Goal: Navigation & Orientation: Go to known website

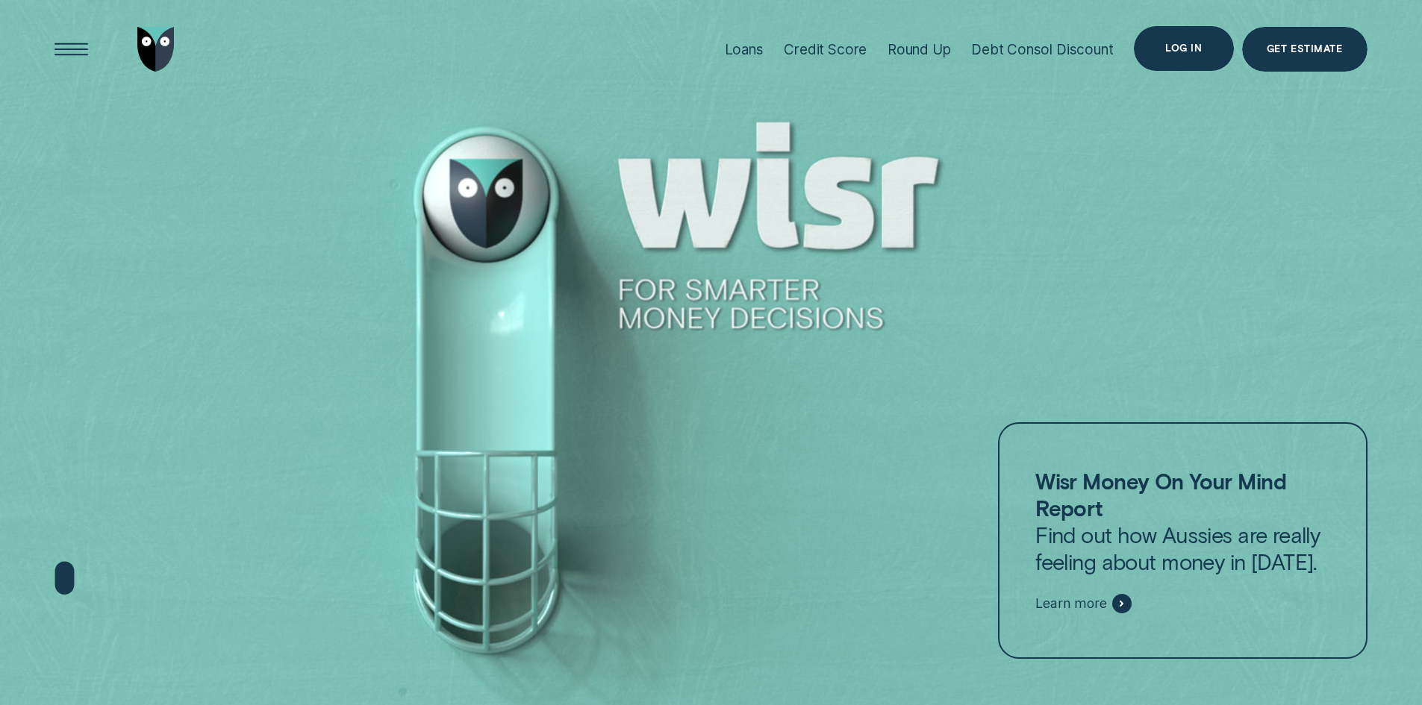
click at [1156, 48] on div "Log in" at bounding box center [1183, 48] width 99 height 45
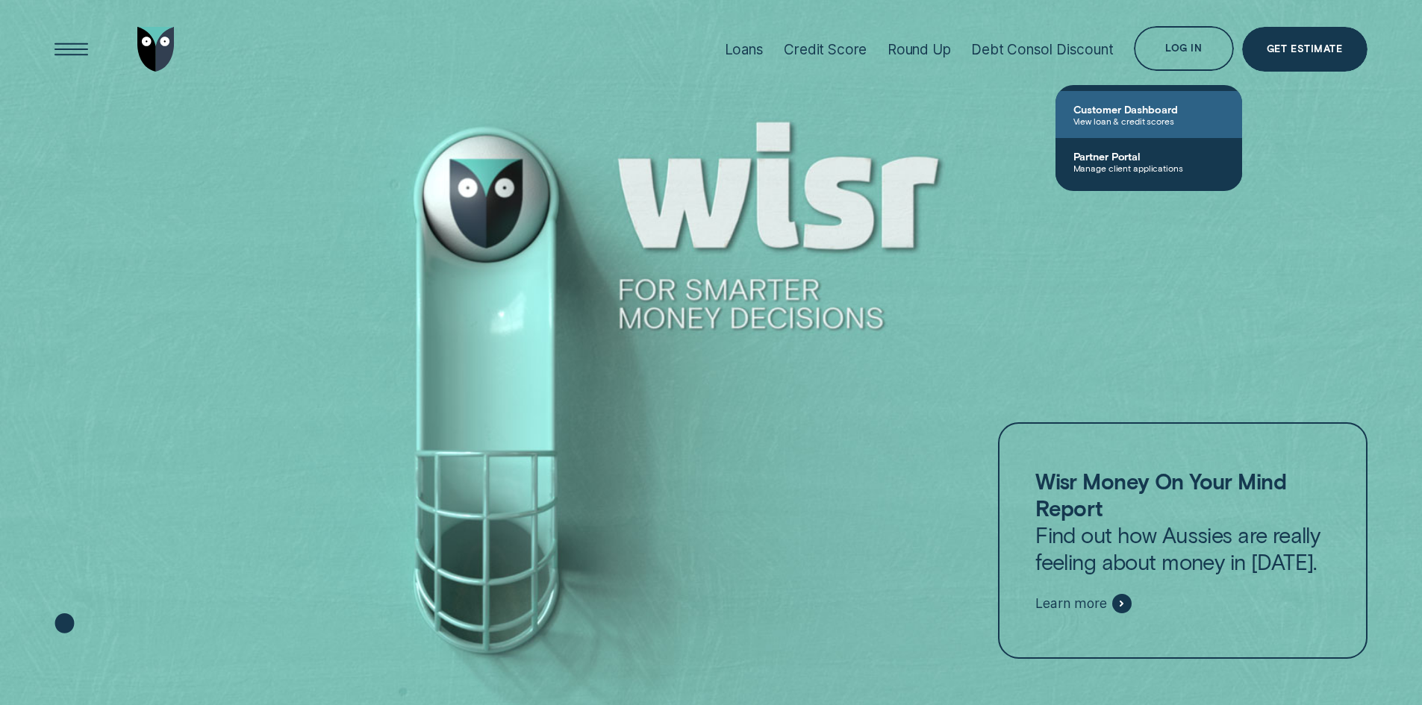
click at [1136, 114] on span "Customer Dashboard" at bounding box center [1148, 109] width 151 height 13
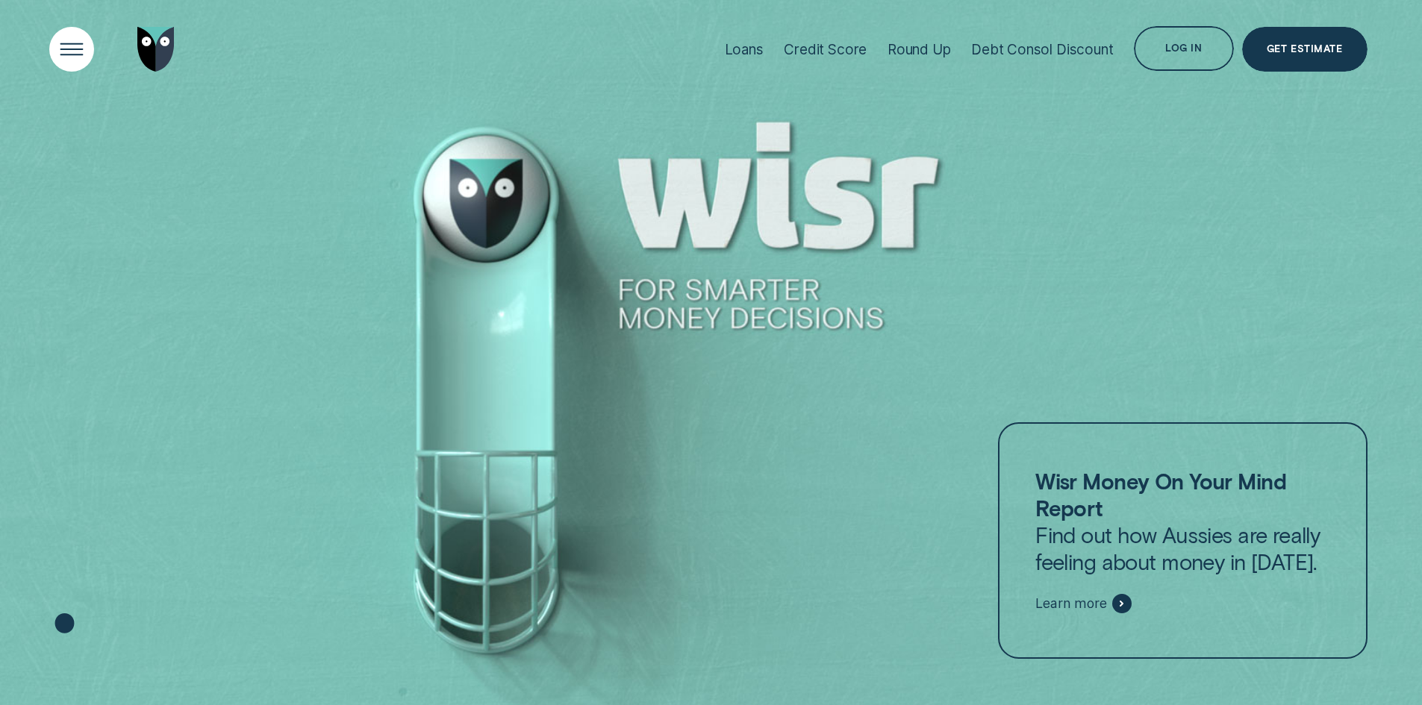
click at [64, 40] on div "Open Menu" at bounding box center [71, 49] width 63 height 63
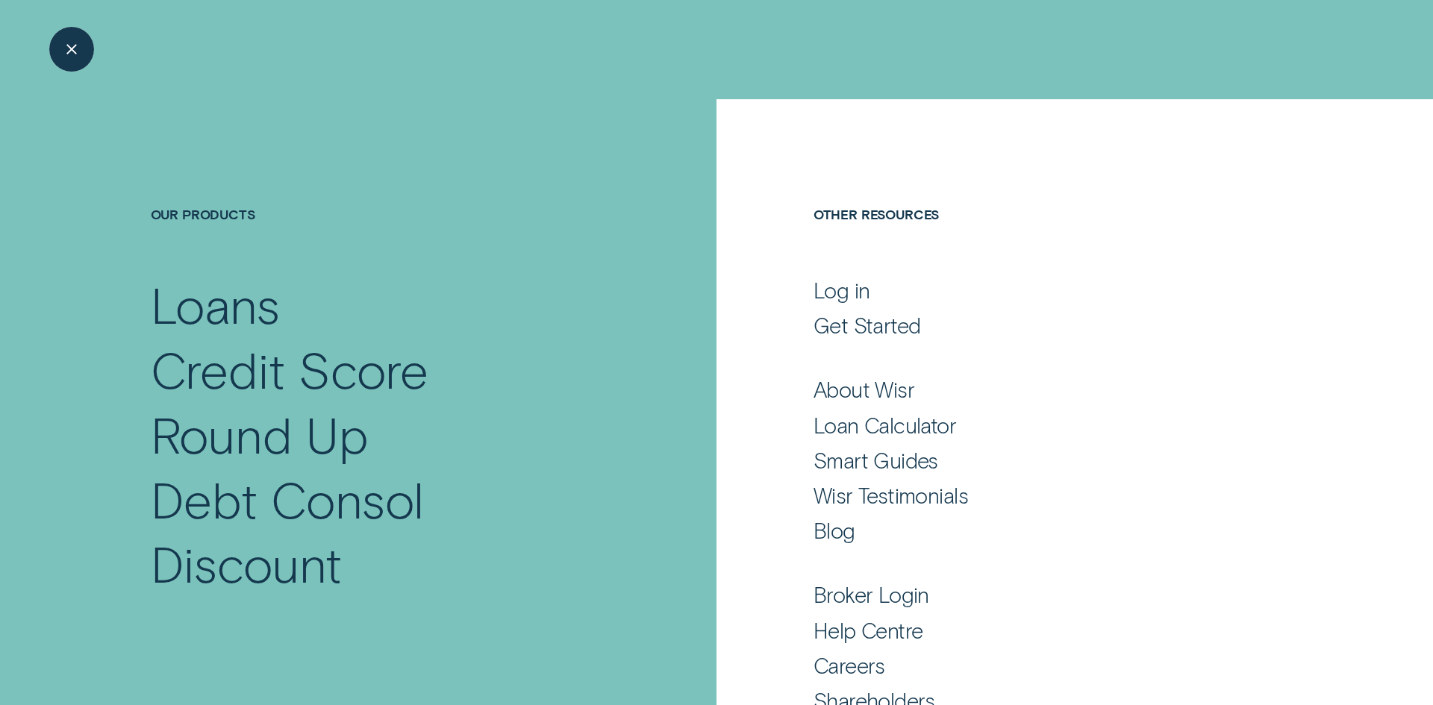
click at [64, 40] on div "Close Menu" at bounding box center [71, 49] width 63 height 63
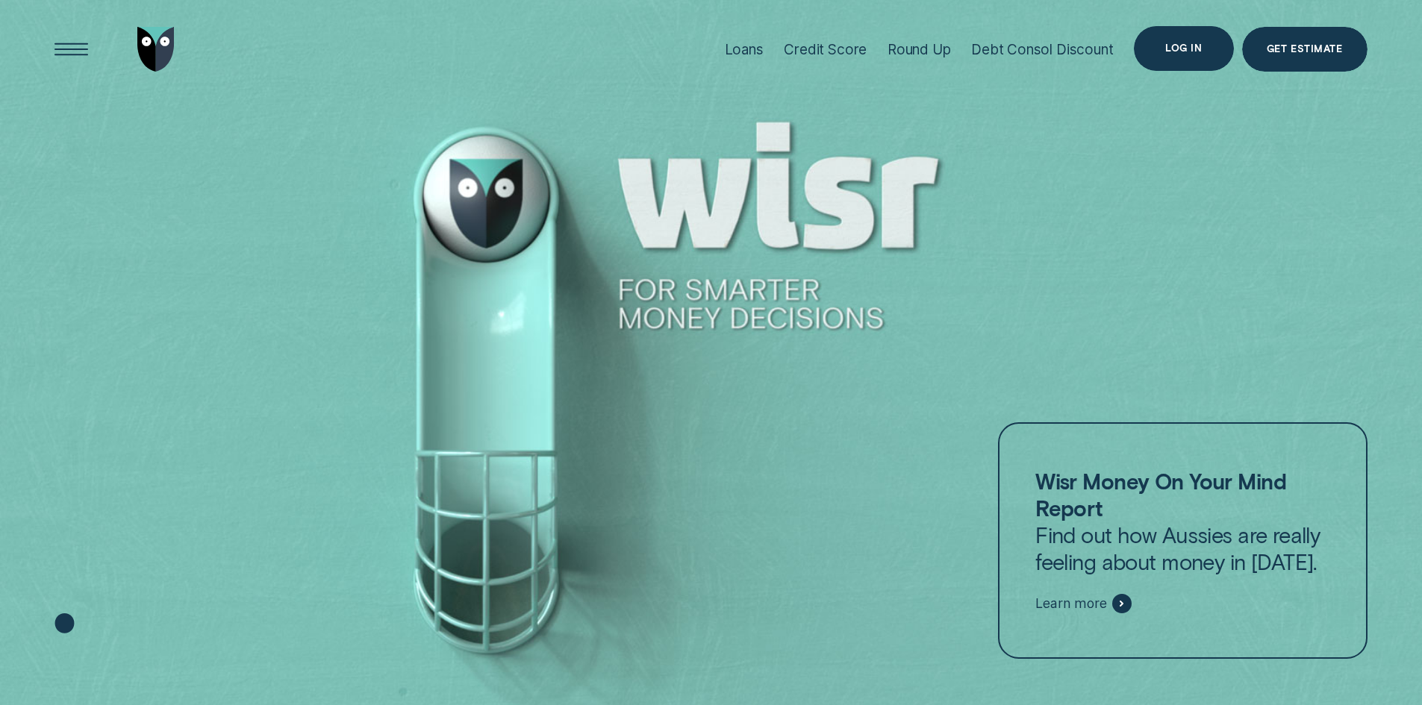
click at [1215, 58] on div "Log in" at bounding box center [1183, 48] width 99 height 45
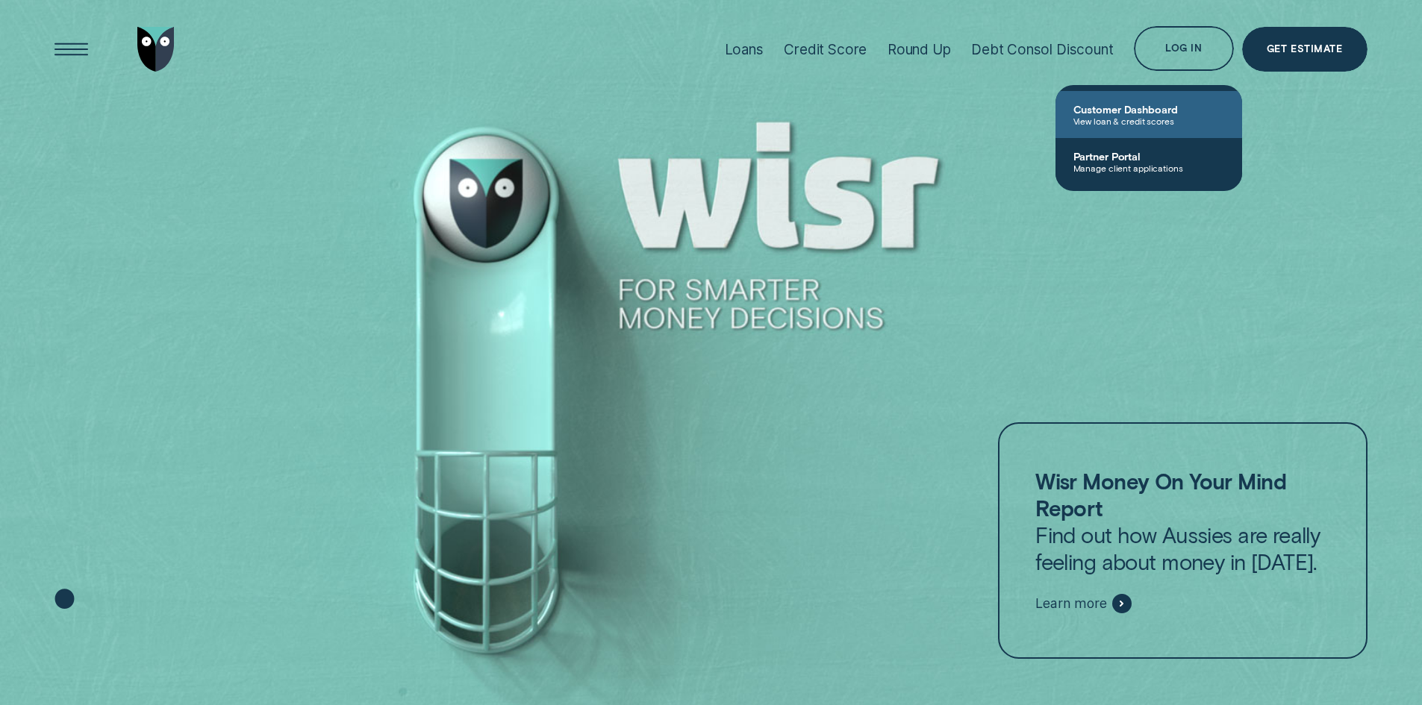
click at [1170, 108] on span "Customer Dashboard" at bounding box center [1148, 109] width 151 height 13
